Goal: Task Accomplishment & Management: Use online tool/utility

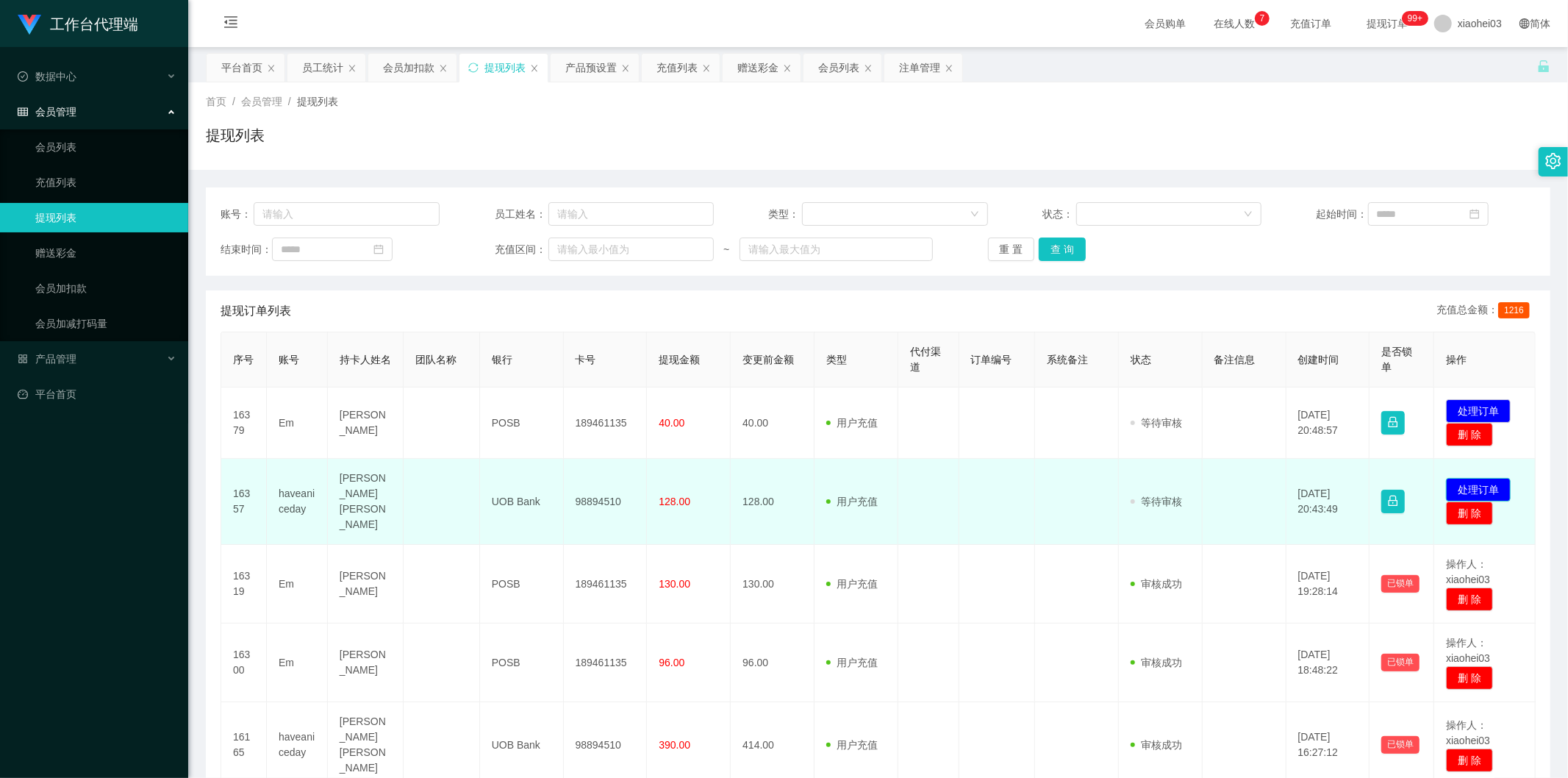
click at [1452, 477] on button "处理订单" at bounding box center [1478, 489] width 64 height 23
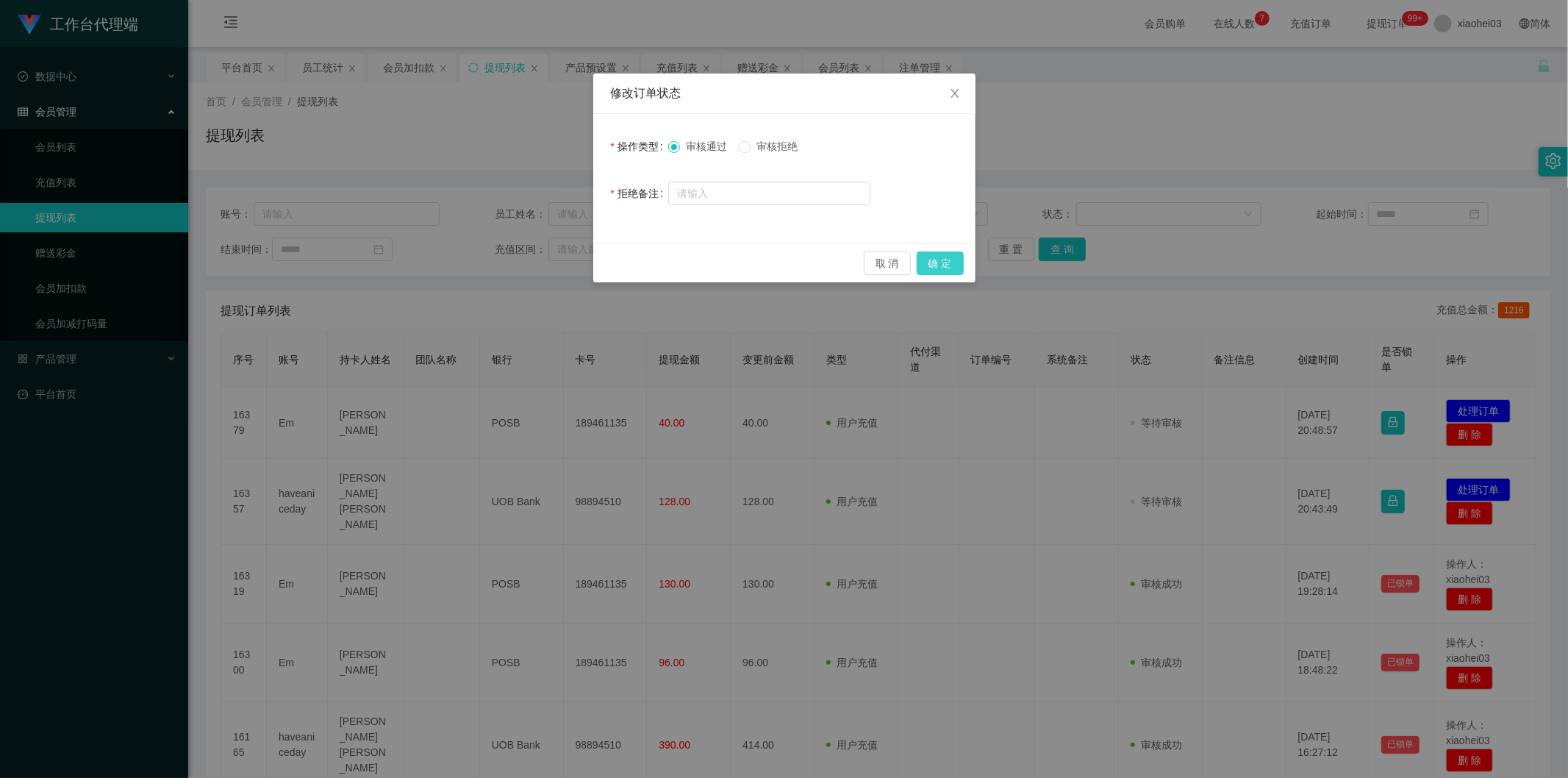
click at [958, 258] on button "确 定" at bounding box center [939, 263] width 47 height 23
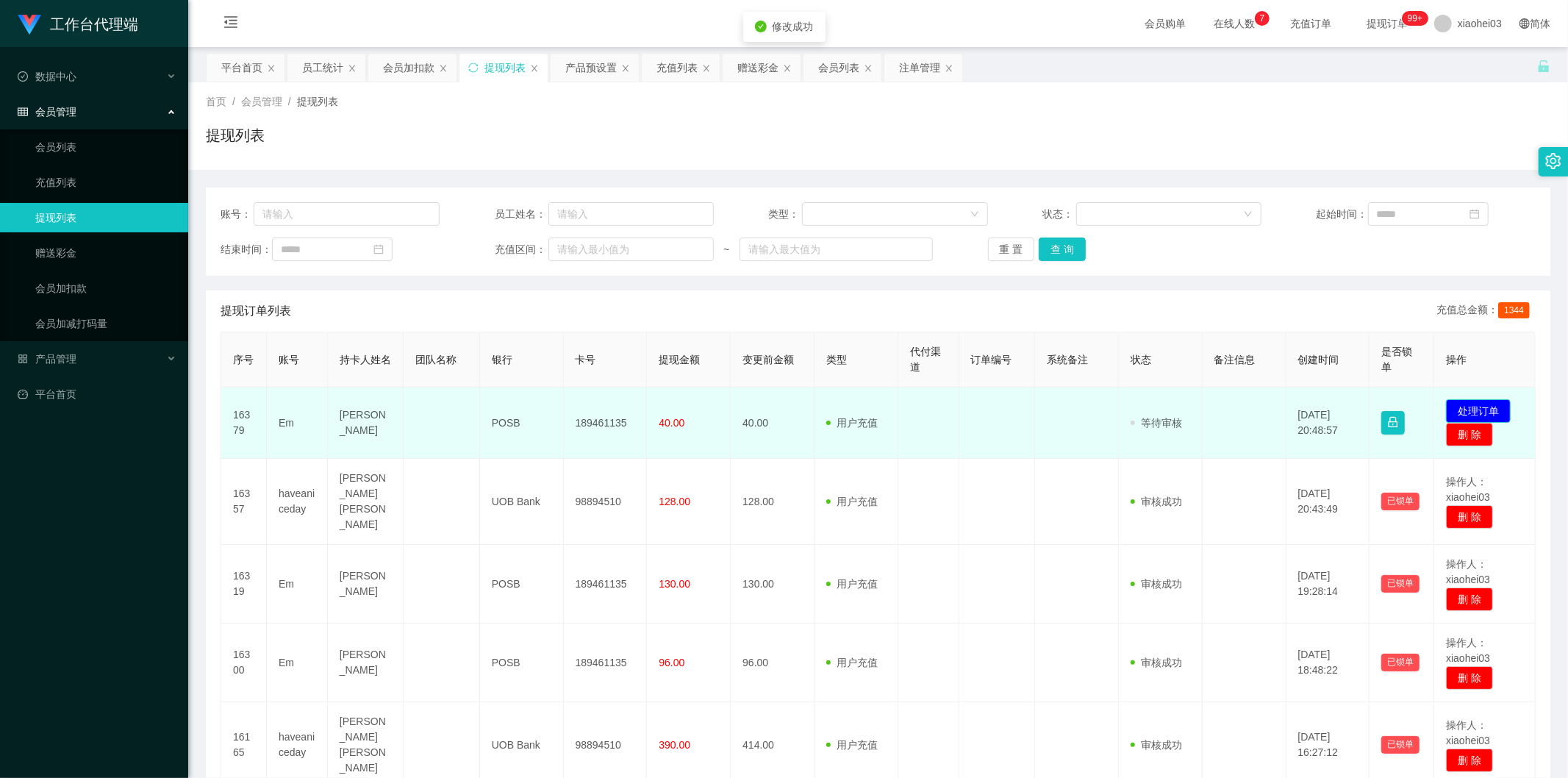
click at [1466, 405] on button "处理订单" at bounding box center [1478, 410] width 64 height 23
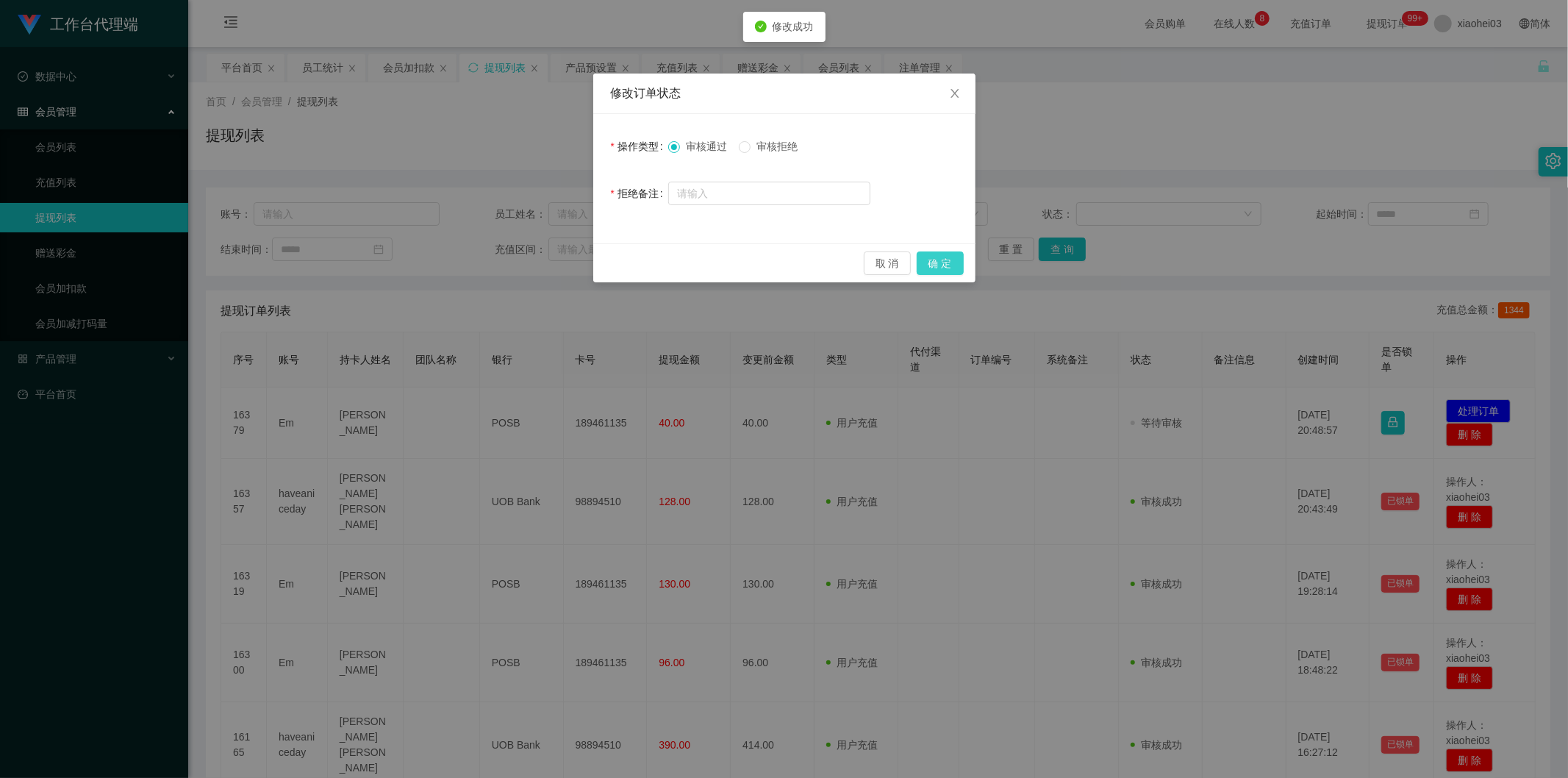
click at [936, 253] on button "确 定" at bounding box center [939, 263] width 47 height 23
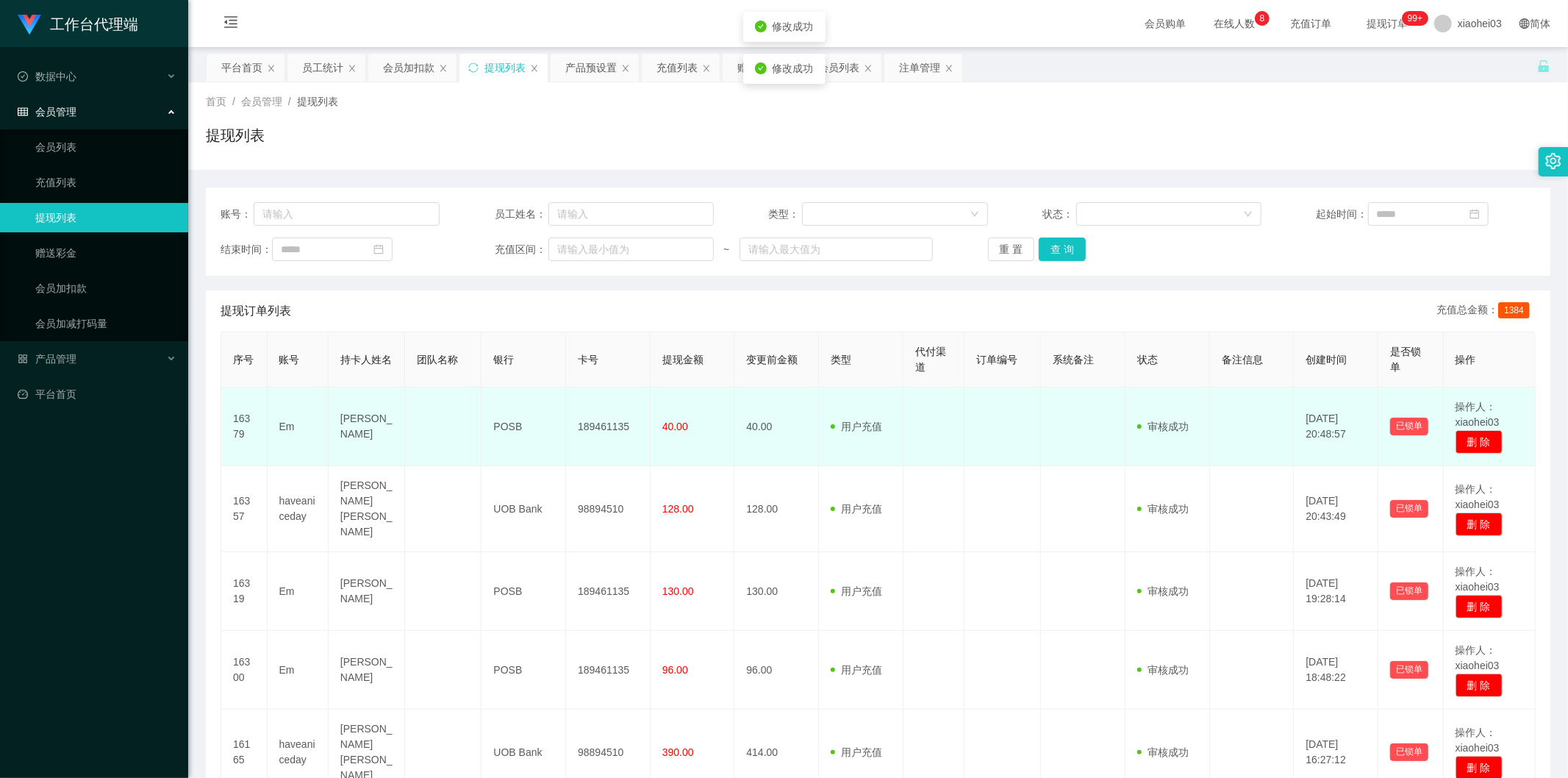
click at [1028, 417] on td at bounding box center [1002, 427] width 76 height 79
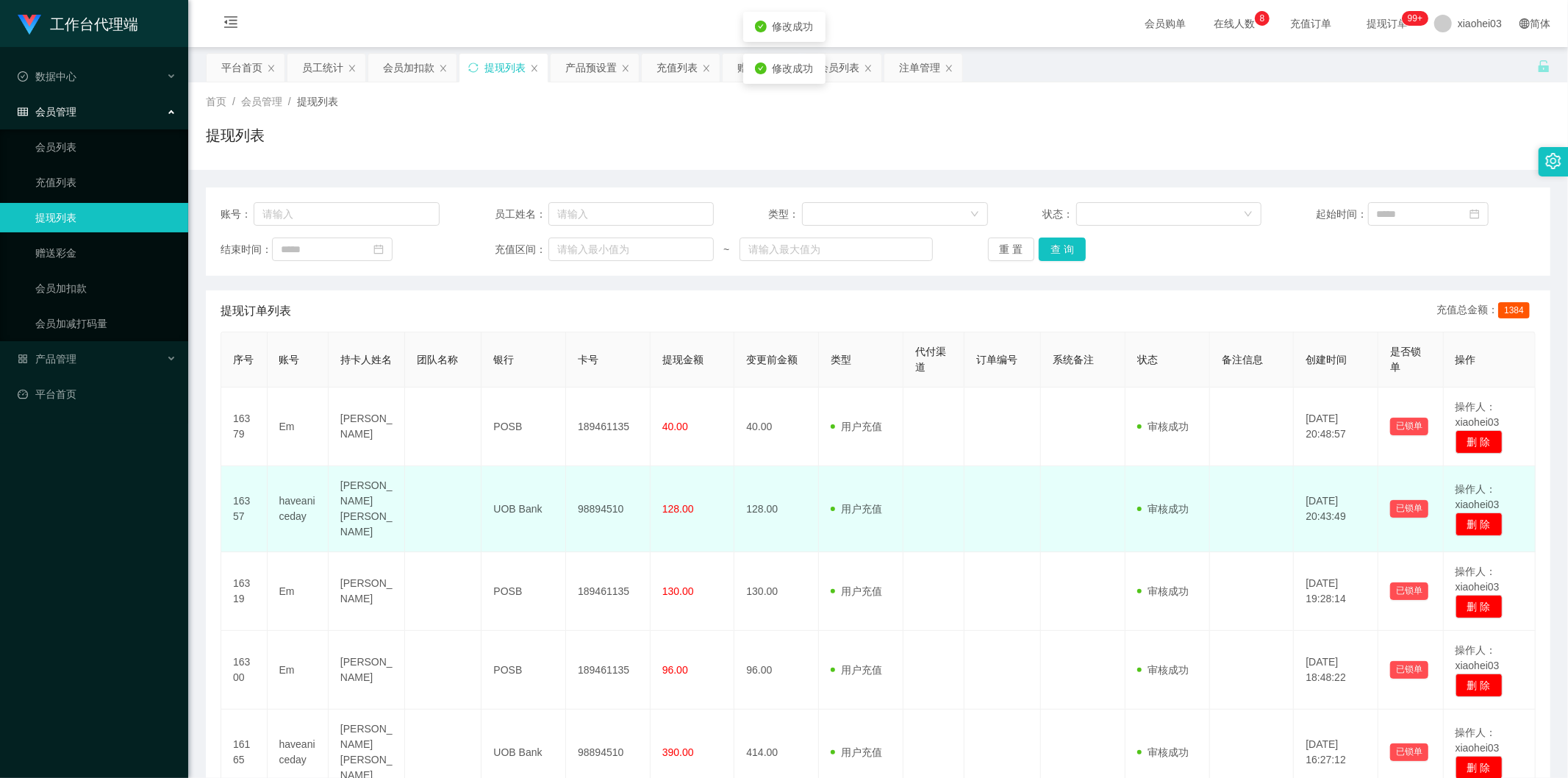
click at [844, 483] on td "用户充值 人工扣款" at bounding box center [861, 509] width 84 height 86
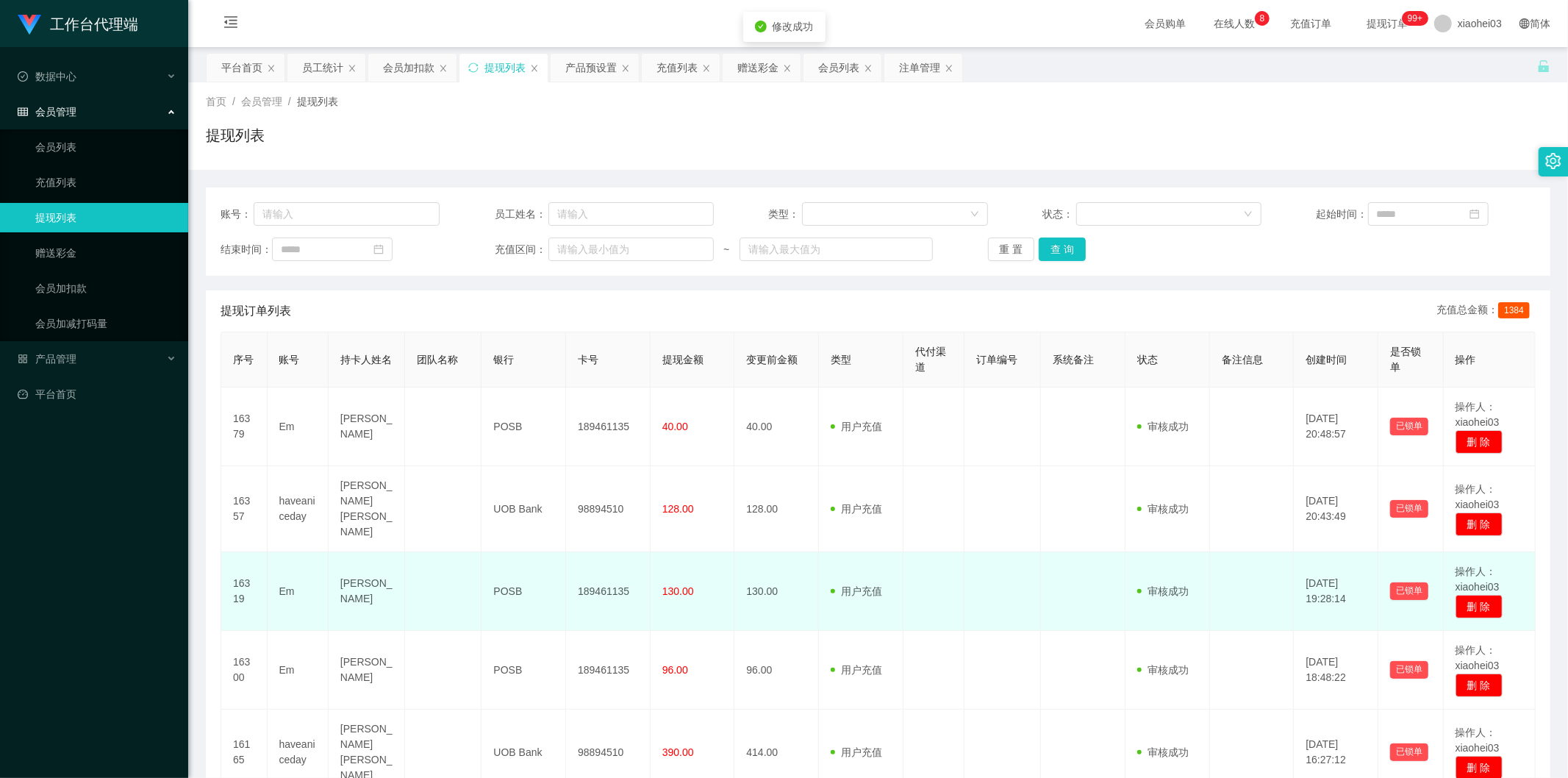
click at [785, 552] on td "130.00" at bounding box center [776, 592] width 84 height 79
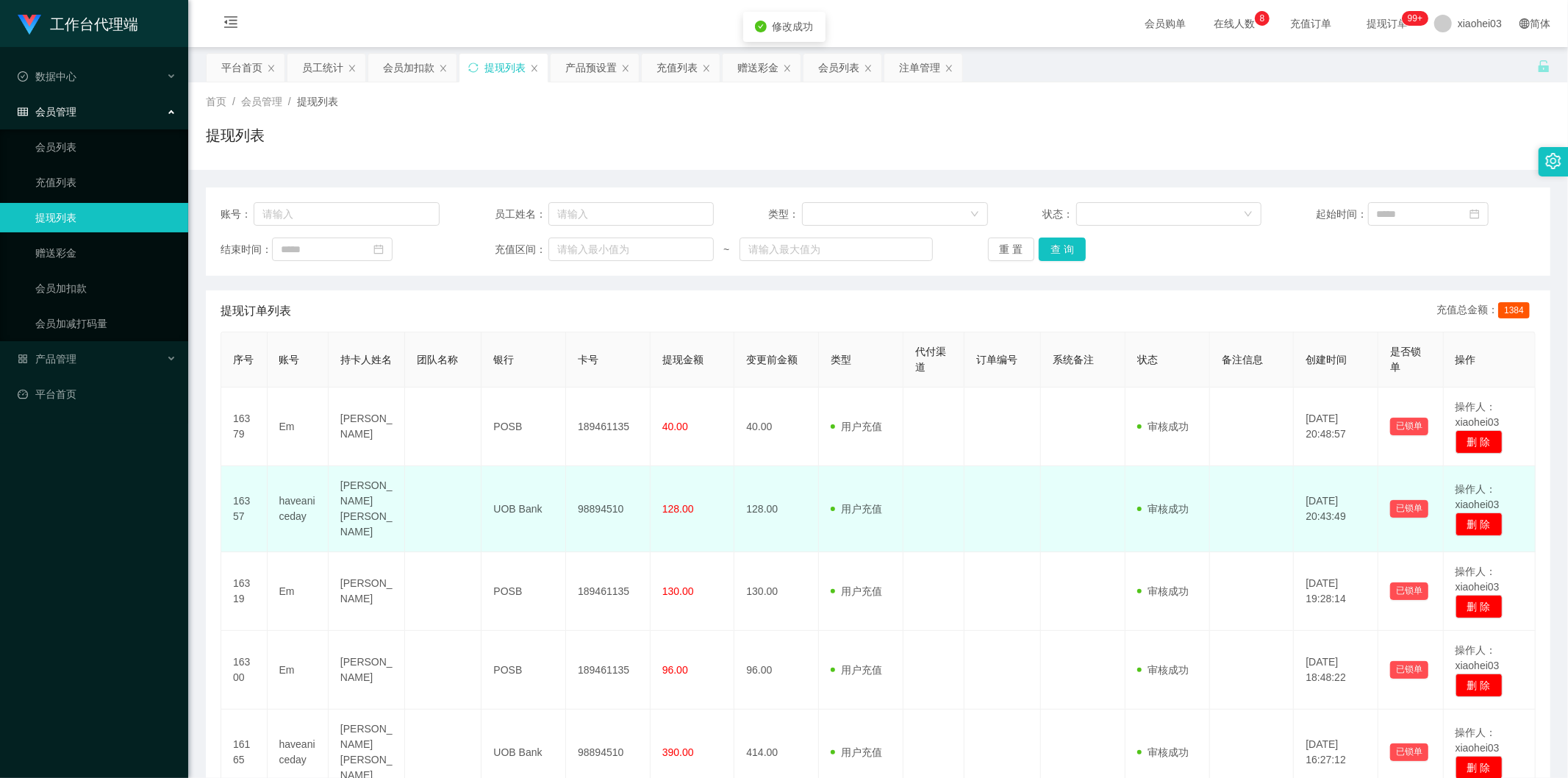
click at [743, 466] on td "128.00" at bounding box center [776, 509] width 84 height 86
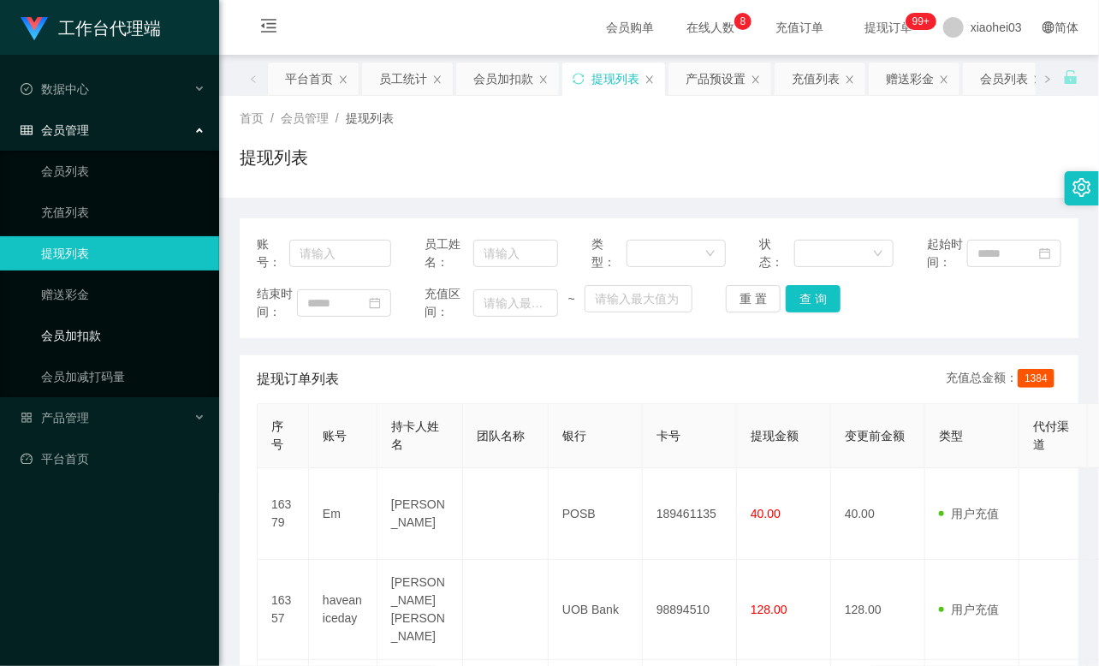
click at [98, 341] on link "会员加扣款" at bounding box center [123, 335] width 164 height 34
